Goal: Task Accomplishment & Management: Use online tool/utility

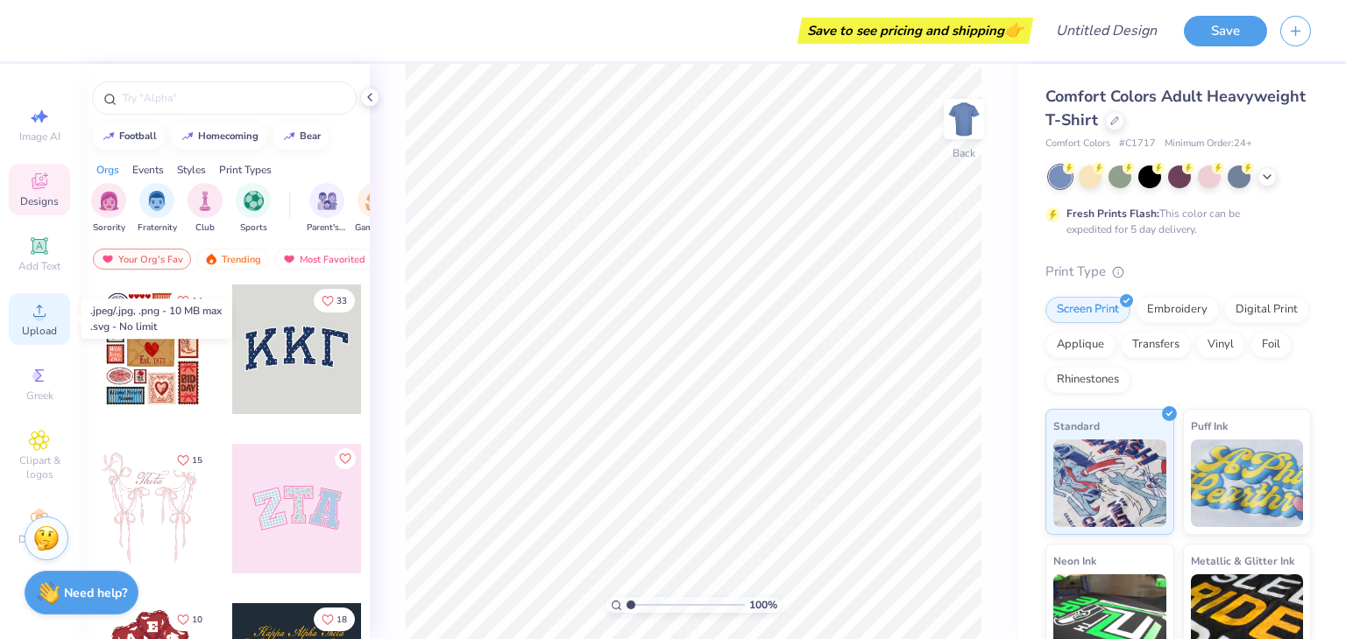
click at [51, 316] on div "Upload" at bounding box center [39, 319] width 61 height 52
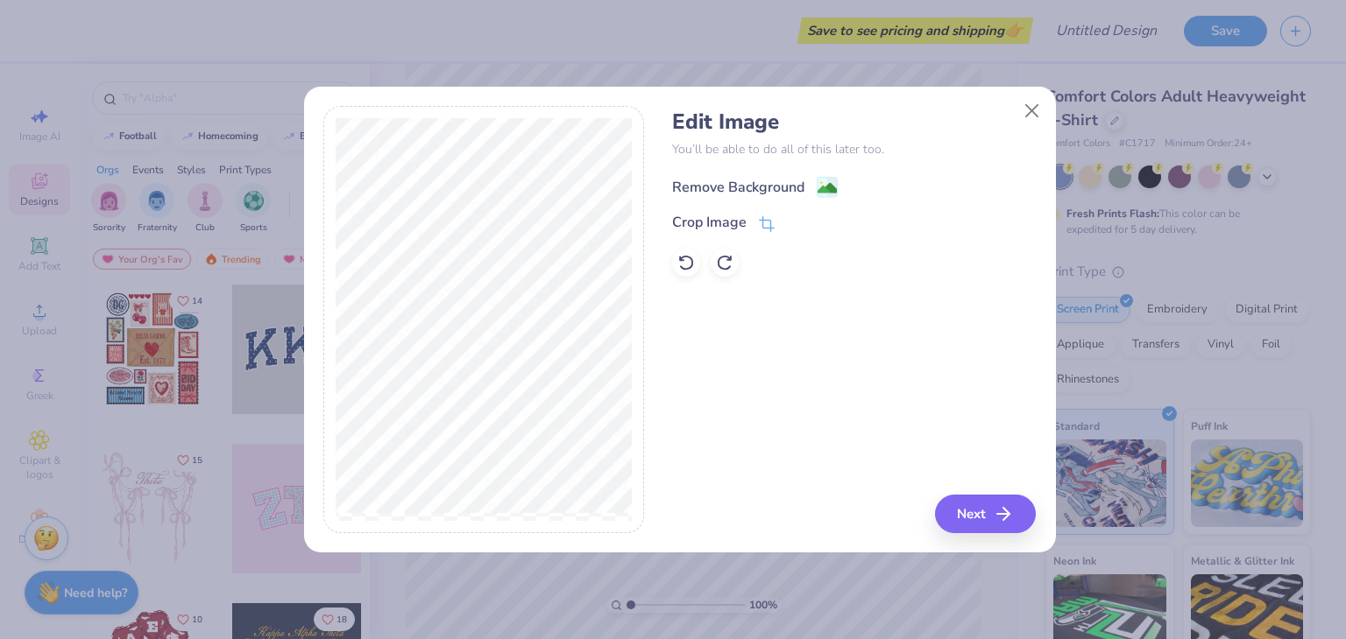
click at [718, 188] on div "Remove Background" at bounding box center [738, 187] width 132 height 21
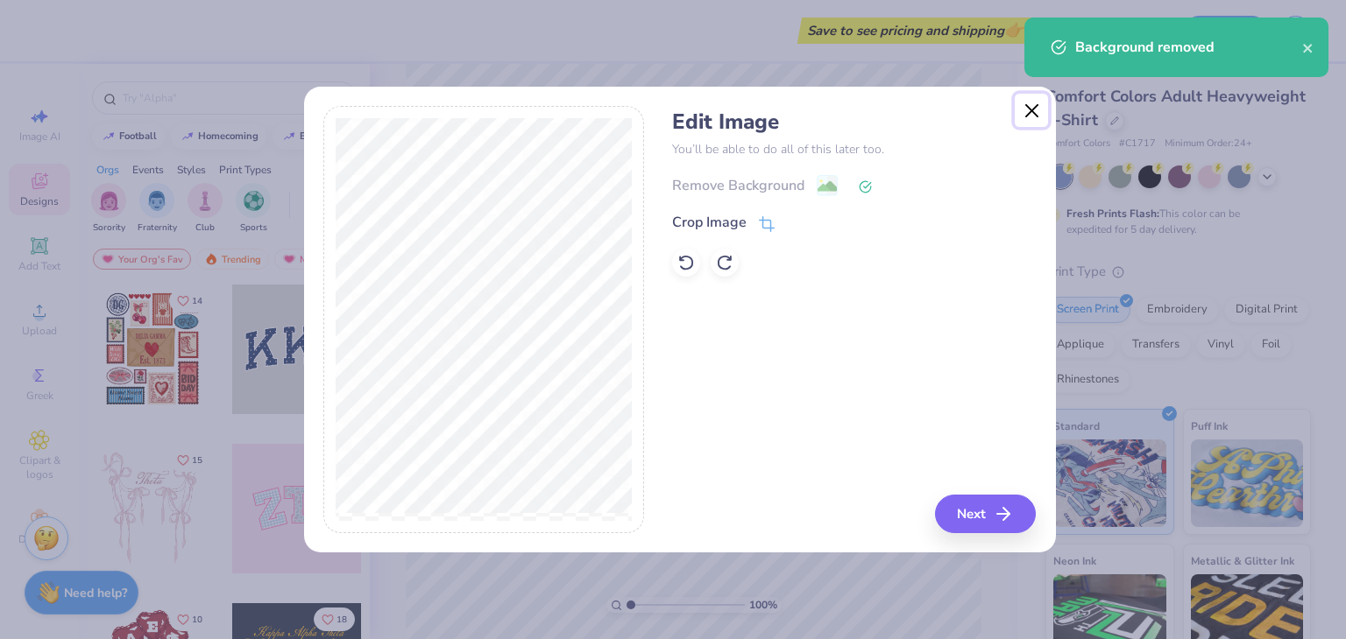
click at [1038, 113] on button "Close" at bounding box center [1030, 110] width 33 height 33
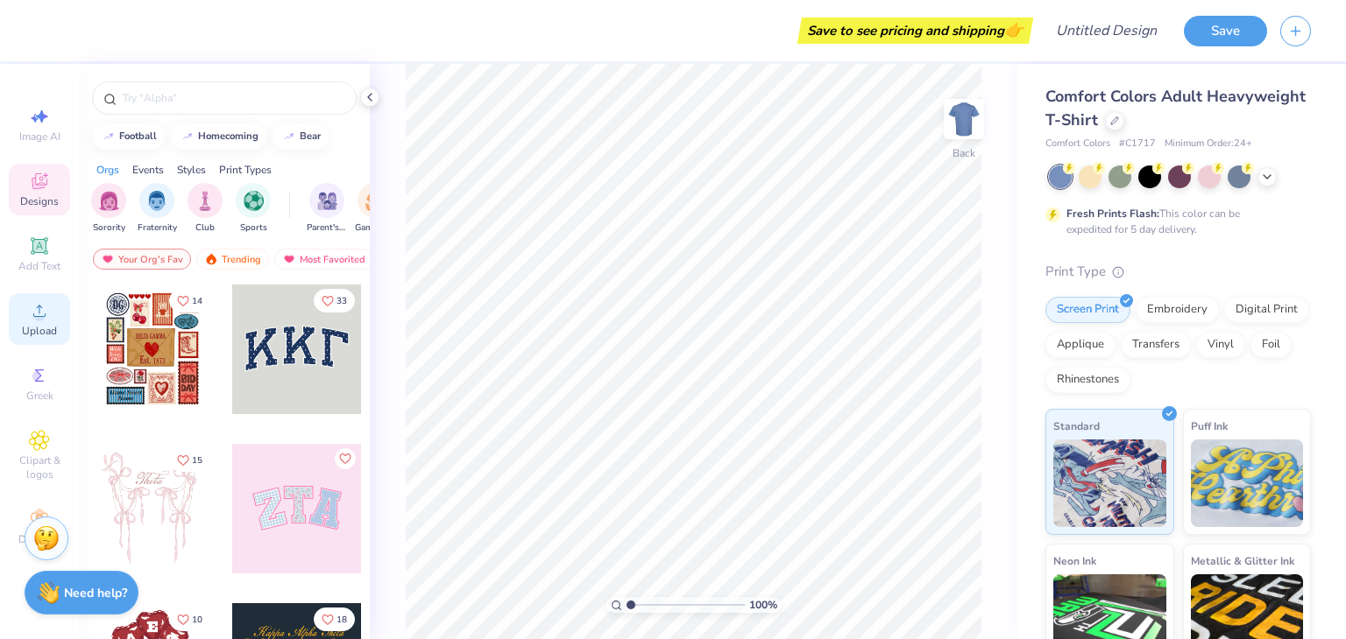
click at [37, 317] on circle at bounding box center [39, 317] width 10 height 10
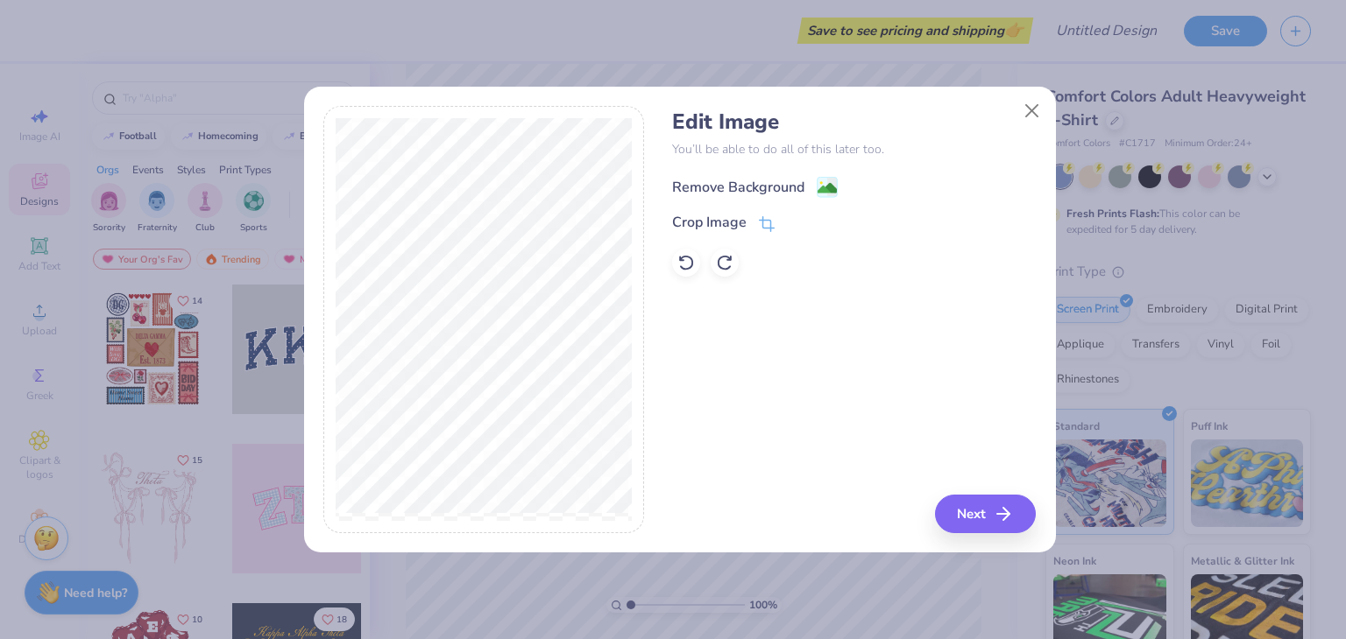
click at [731, 180] on div "Remove Background" at bounding box center [738, 187] width 132 height 21
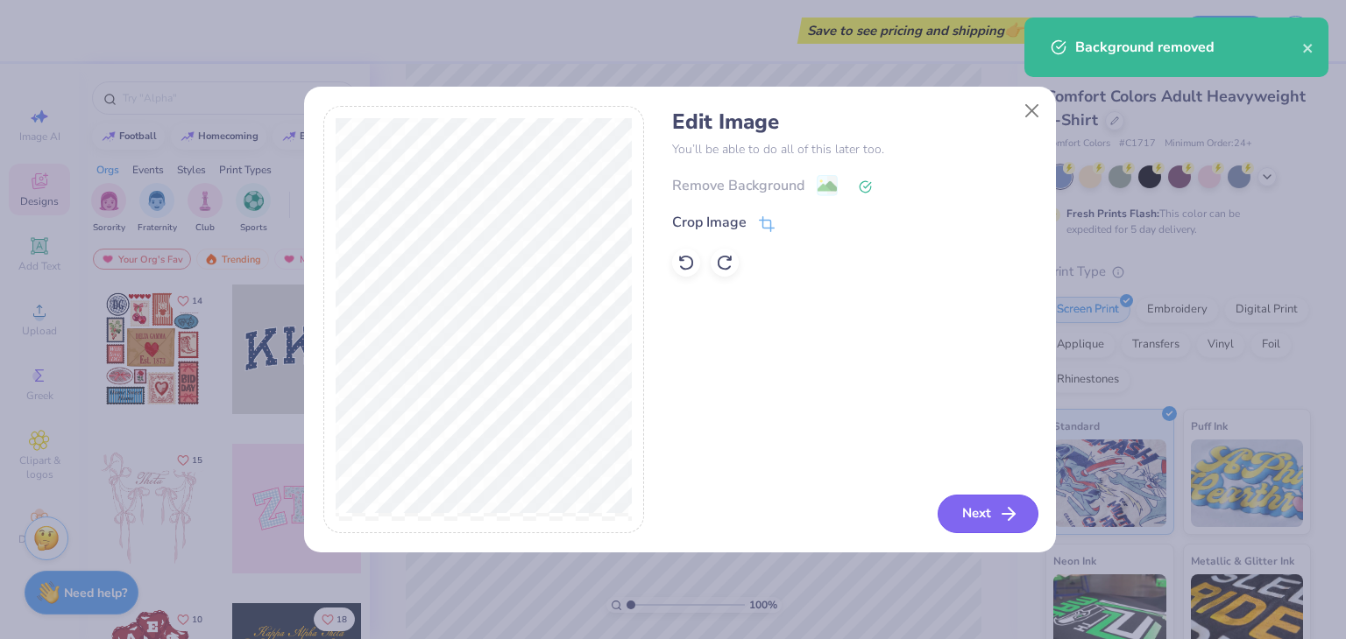
click at [981, 512] on button "Next" at bounding box center [987, 514] width 101 height 39
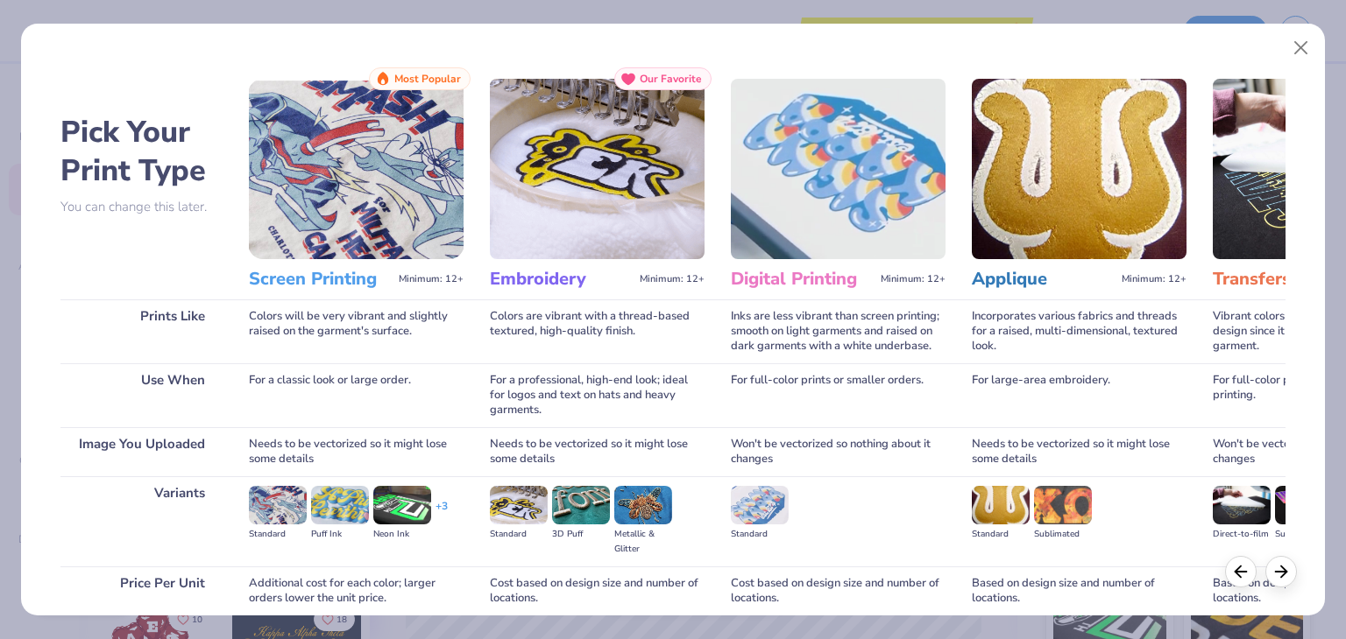
scroll to position [146, 0]
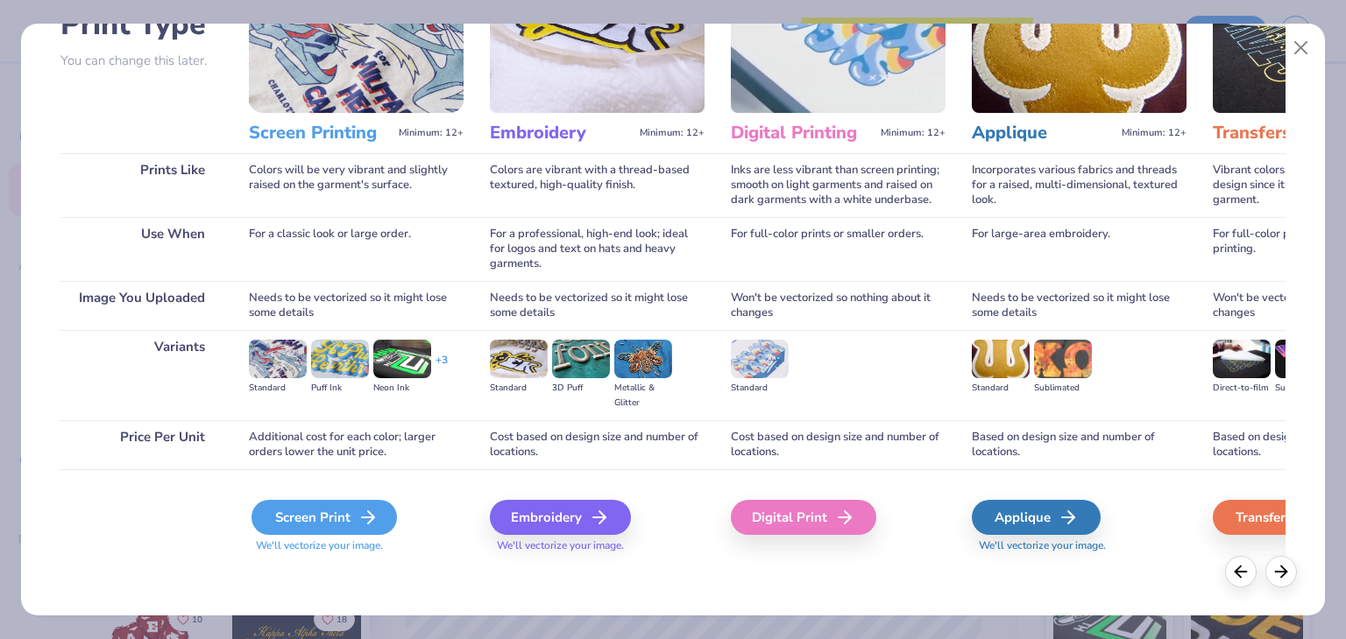
click at [316, 512] on div "Screen Print" at bounding box center [323, 517] width 145 height 35
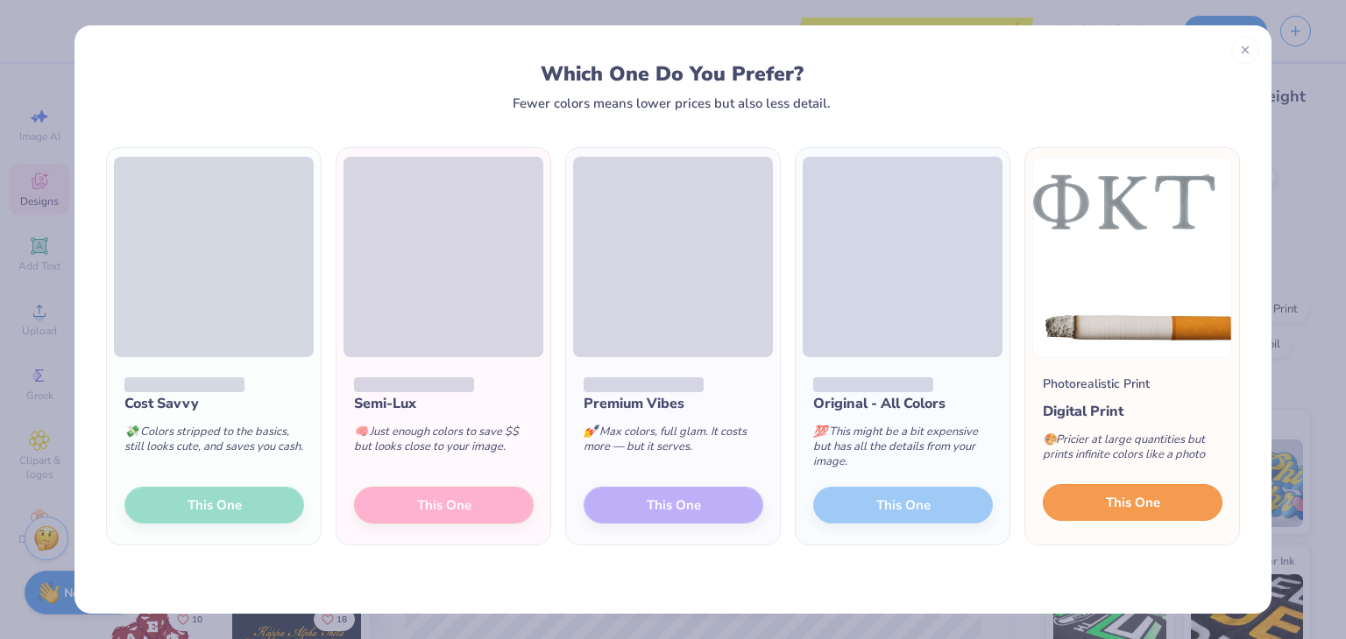
click at [1109, 509] on span "This One" at bounding box center [1133, 503] width 54 height 20
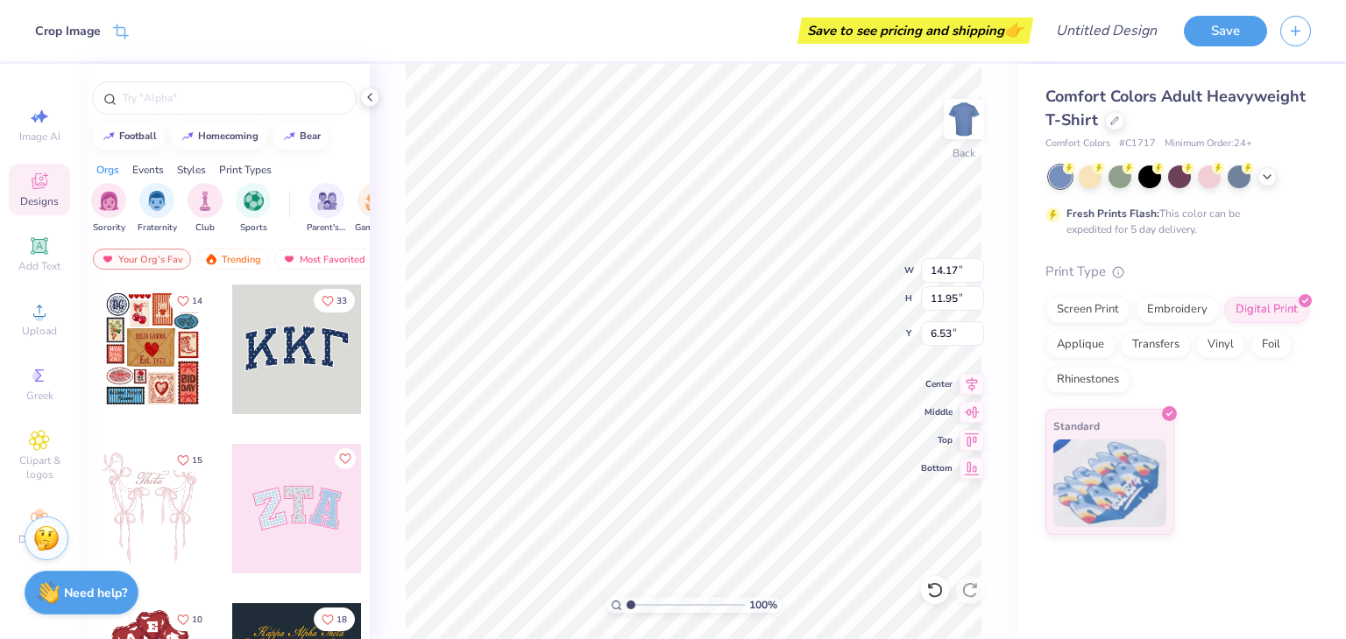
type input "4.53"
type input "3.82"
type input "3.00"
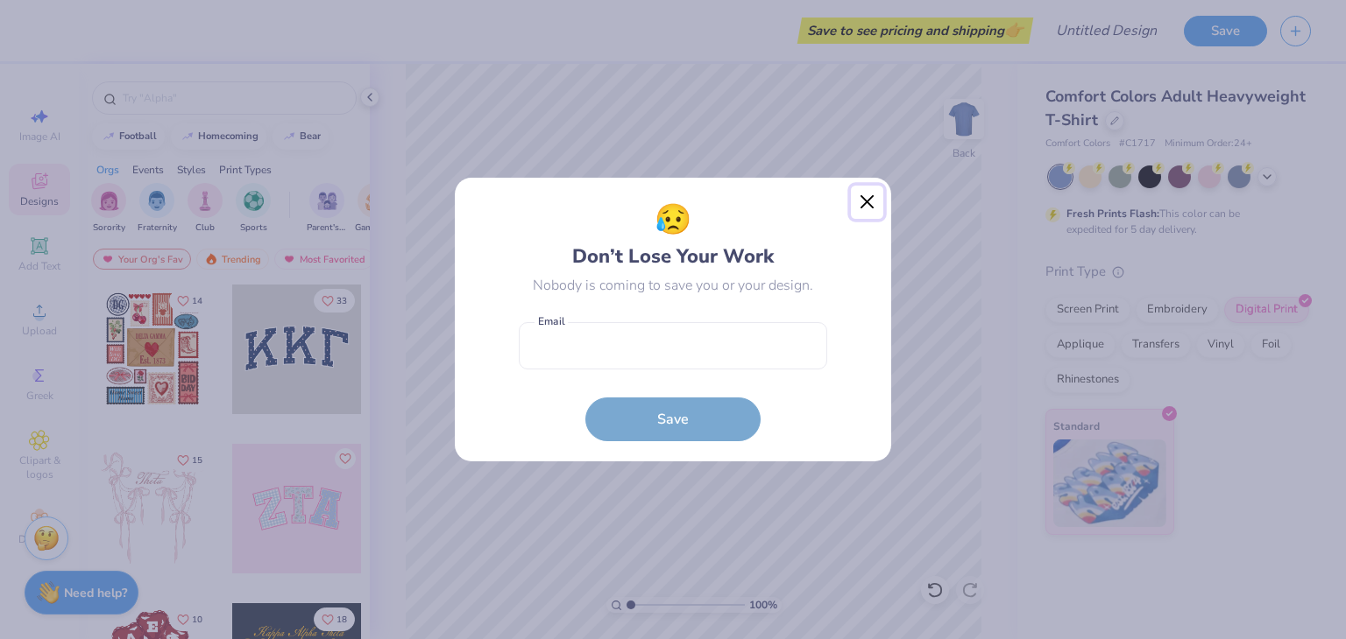
click at [860, 204] on button "Close" at bounding box center [867, 202] width 33 height 33
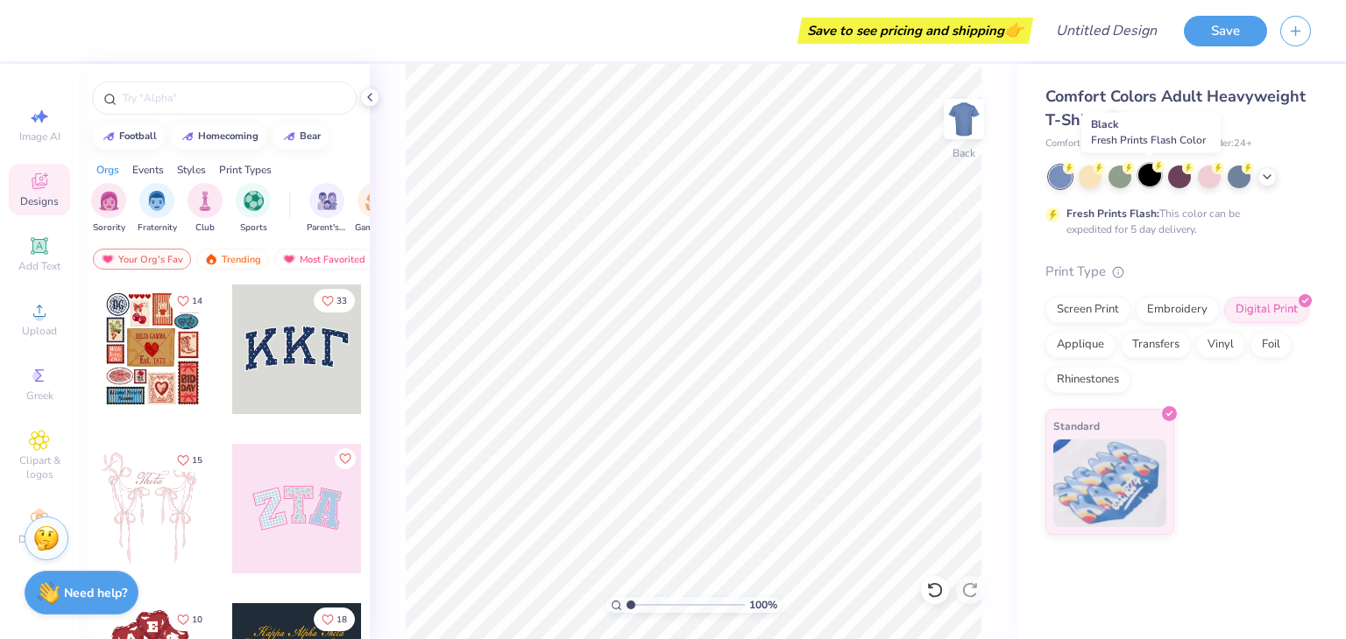
click at [1146, 186] on div at bounding box center [1149, 175] width 23 height 23
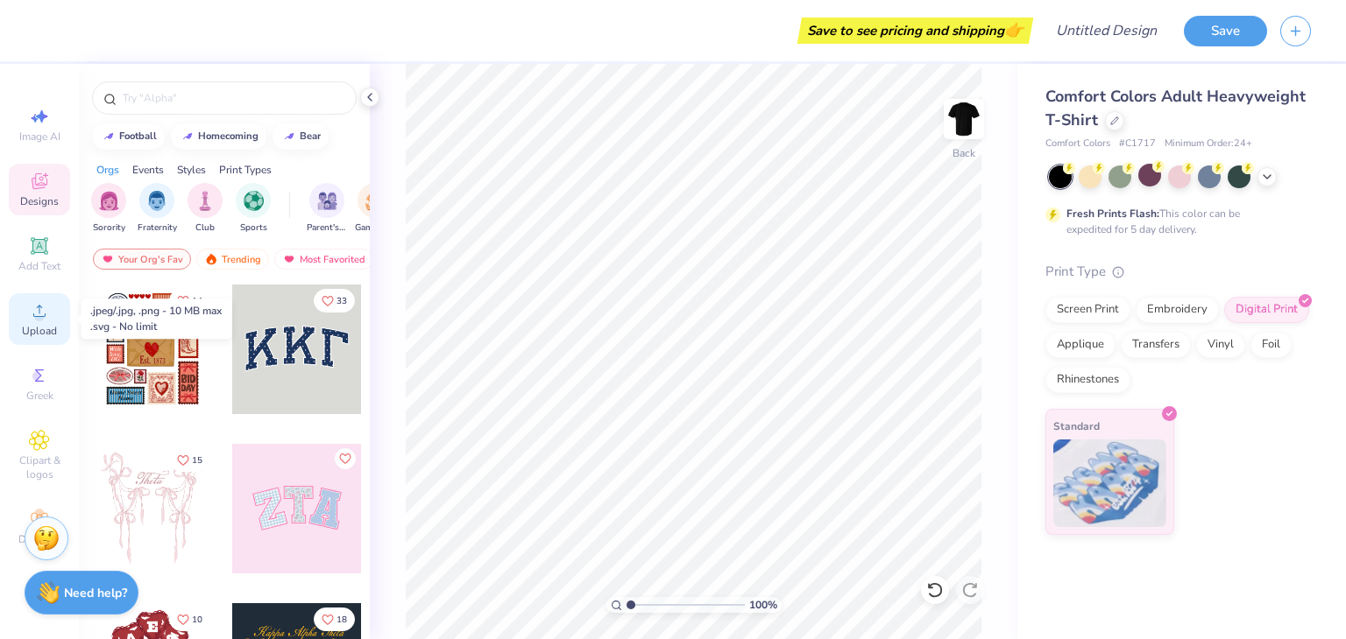
click at [26, 315] on div "Upload" at bounding box center [39, 319] width 61 height 52
click at [44, 327] on span "Upload" at bounding box center [39, 331] width 35 height 14
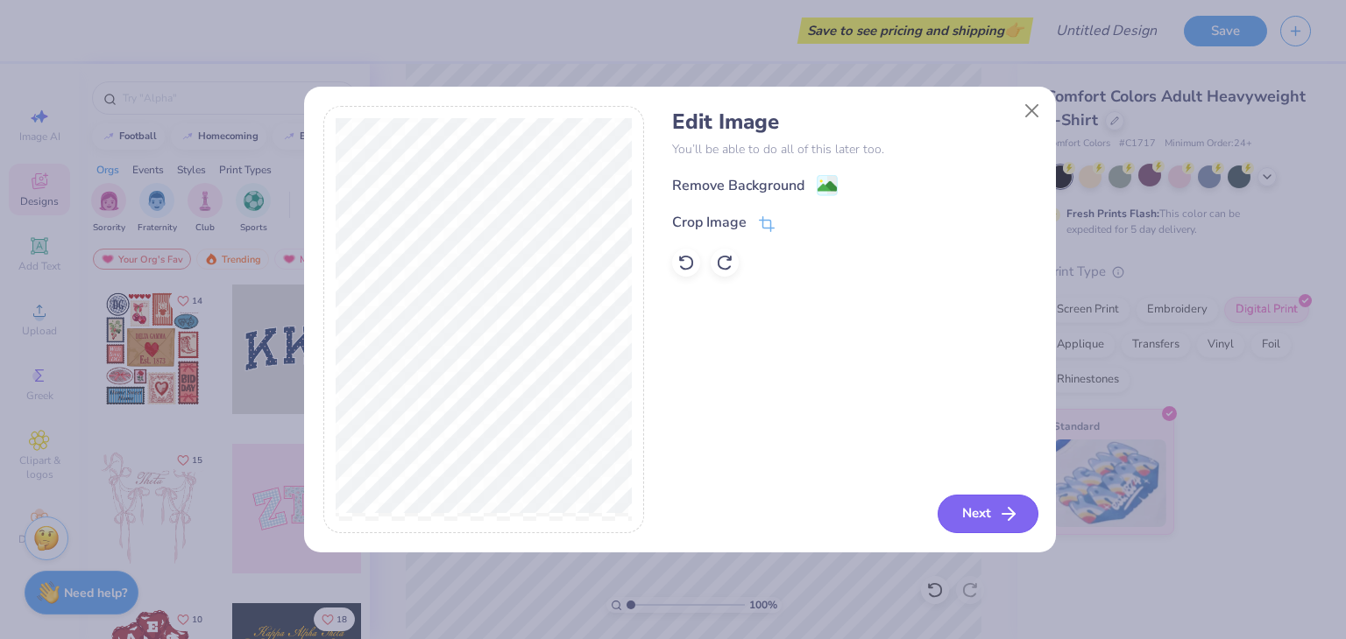
click at [968, 512] on button "Next" at bounding box center [987, 514] width 101 height 39
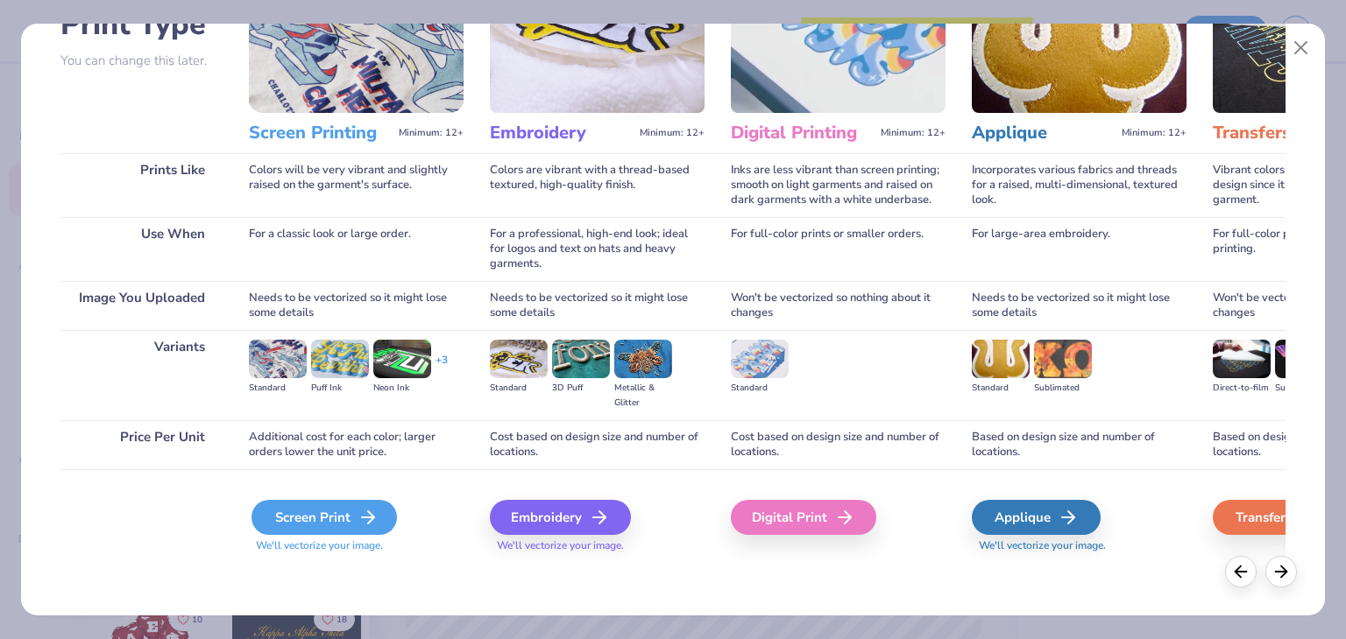
click at [286, 514] on div "Screen Print" at bounding box center [323, 517] width 145 height 35
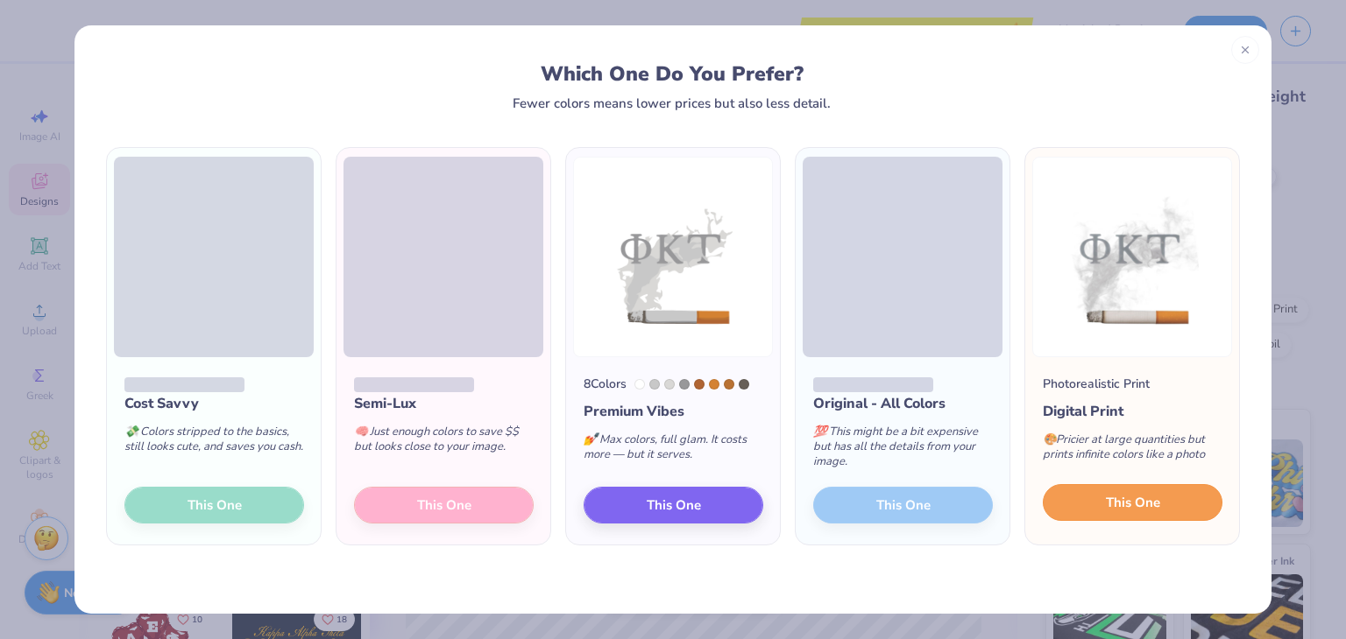
click at [1153, 493] on span "This One" at bounding box center [1133, 503] width 54 height 20
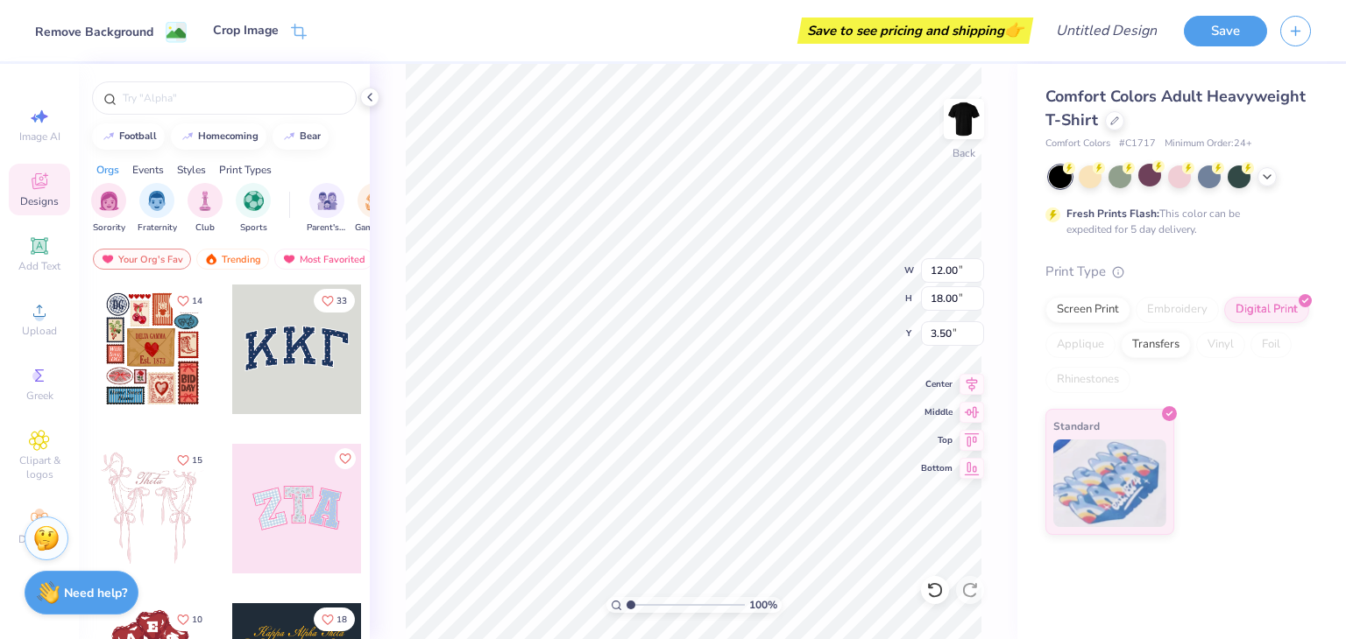
click at [120, 28] on div "Remove Background" at bounding box center [94, 32] width 118 height 18
